Goal: Information Seeking & Learning: Understand process/instructions

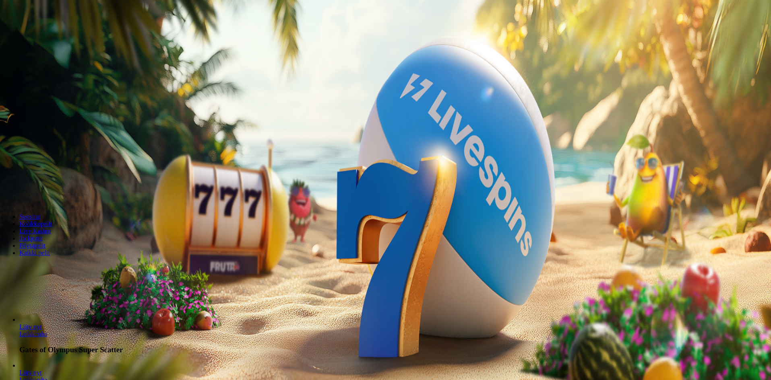
click at [46, 32] on span "Kirjaudu" at bounding box center [56, 29] width 20 height 6
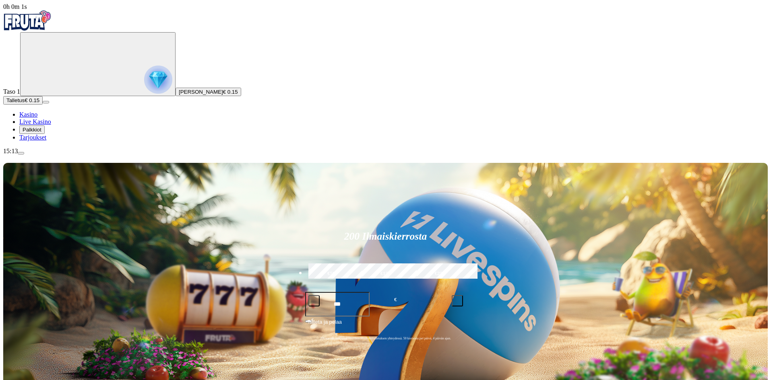
click at [41, 133] on span "Palkkiot" at bounding box center [32, 130] width 19 height 6
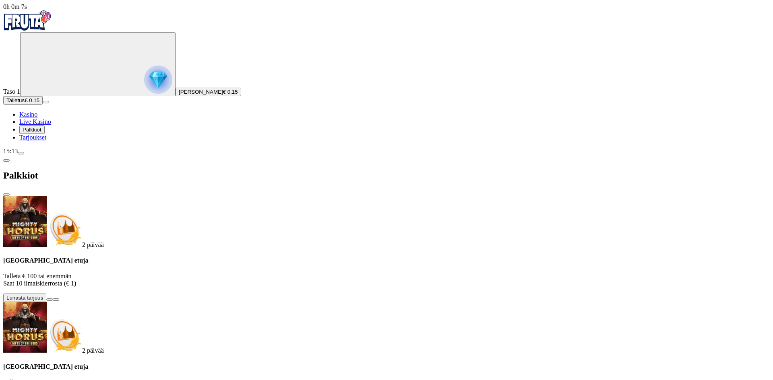
click at [56, 300] on span "info icon" at bounding box center [56, 300] width 0 height 0
drag, startPoint x: 246, startPoint y: 92, endPoint x: 312, endPoint y: 172, distance: 103.9
drag, startPoint x: 224, startPoint y: 94, endPoint x: 357, endPoint y: 122, distance: 135.8
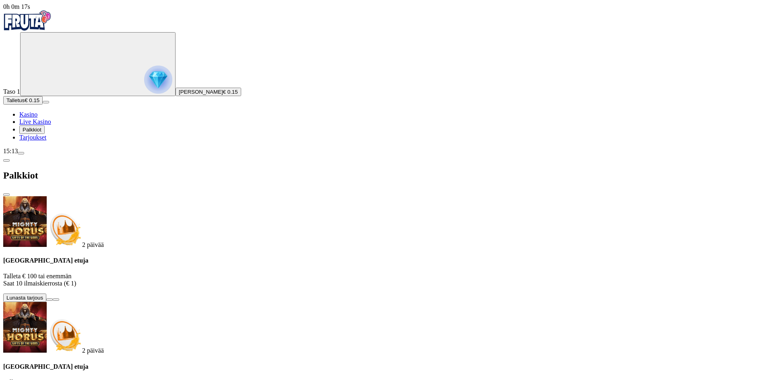
scroll to position [122, 0]
